Goal: Information Seeking & Learning: Understand process/instructions

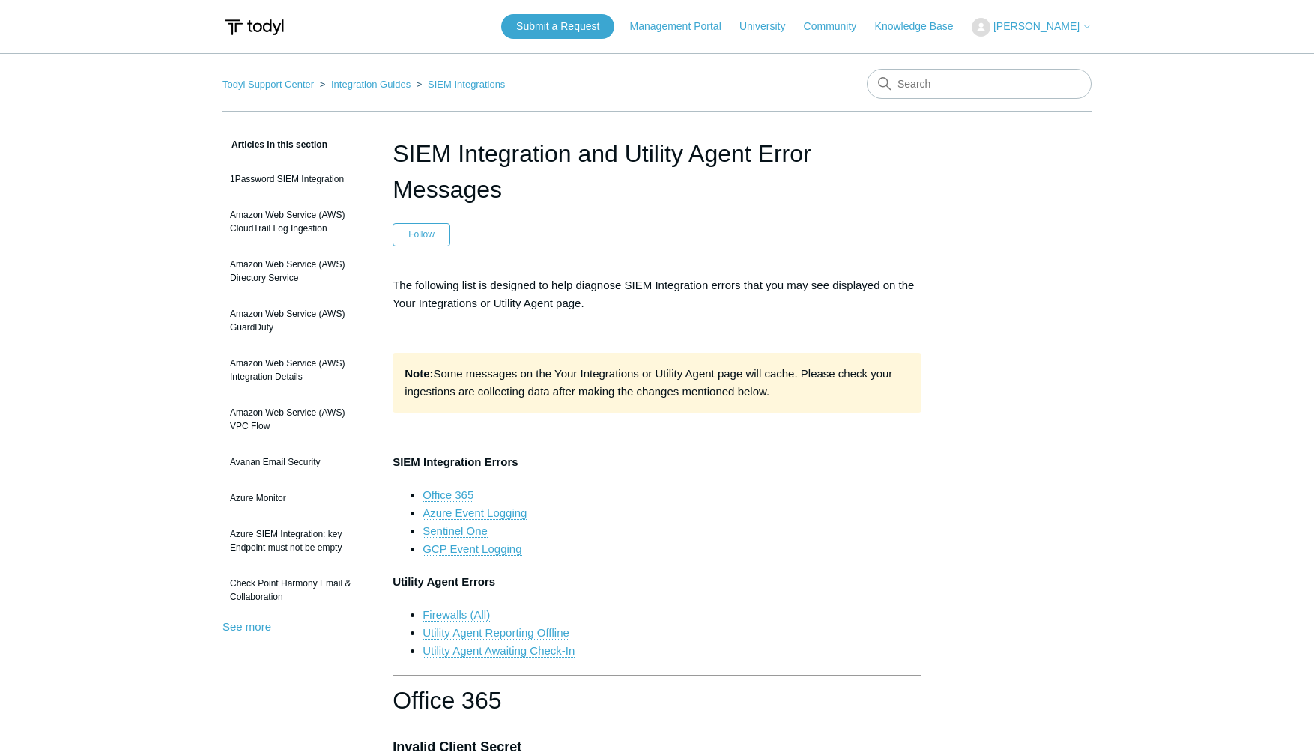
scroll to position [697, 0]
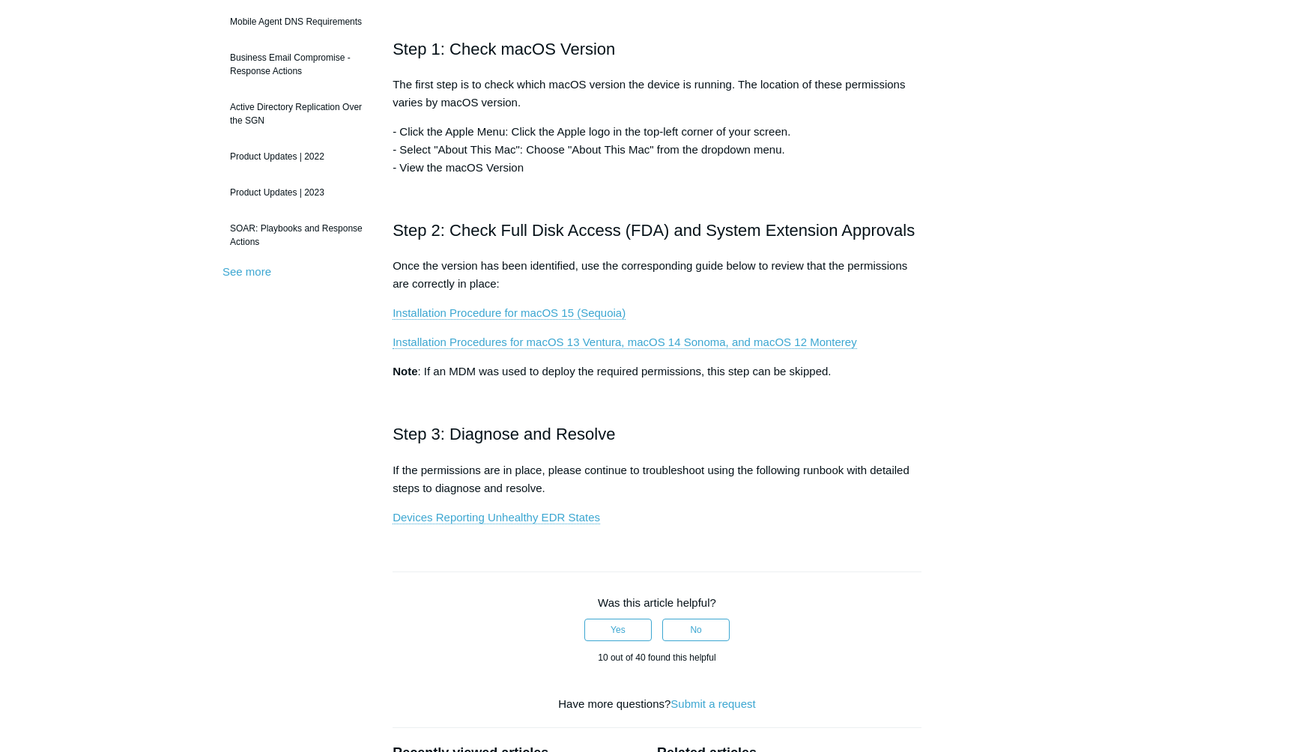
scroll to position [329, 0]
click at [522, 315] on link "Installation Procedure for macOS 15 (Sequoia)" at bounding box center [509, 312] width 233 height 13
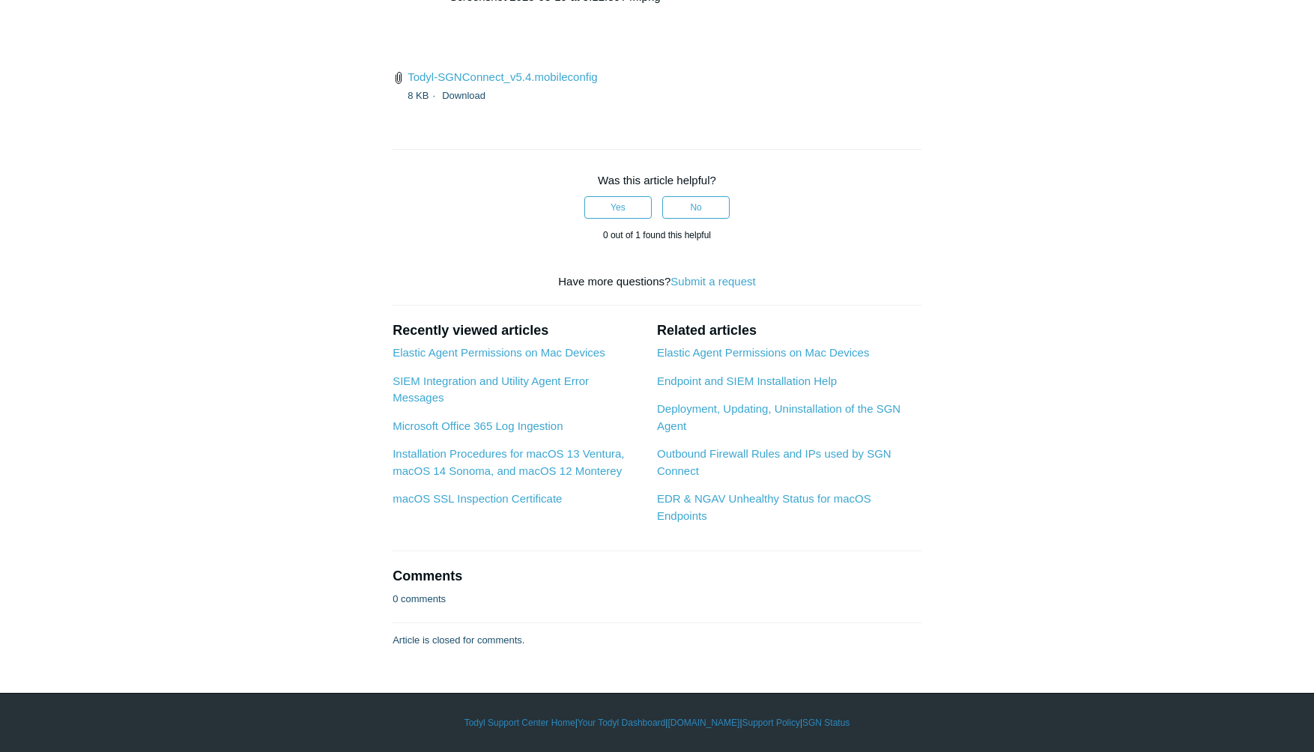
scroll to position [4932, 0]
